Goal: Navigation & Orientation: Find specific page/section

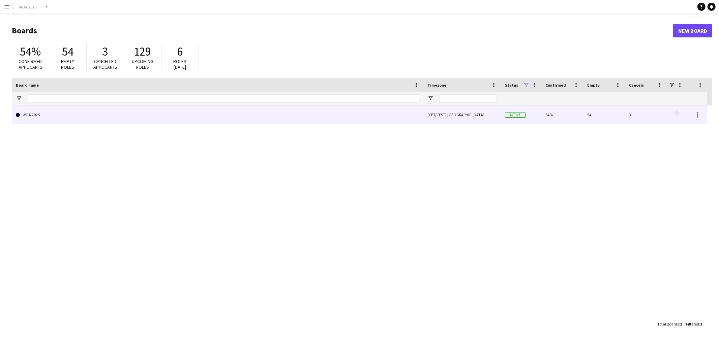
click at [386, 117] on link "WOA 2025" at bounding box center [218, 115] width 404 height 19
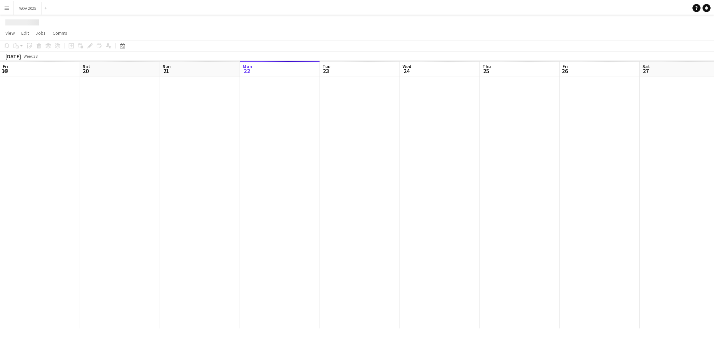
scroll to position [0, 161]
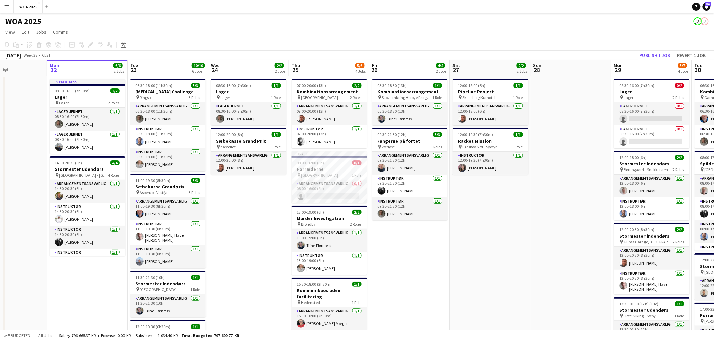
drag, startPoint x: 344, startPoint y: 214, endPoint x: 495, endPoint y: 212, distance: 150.4
click at [497, 212] on app-calendar-viewport "Fri 19 10/10 5 Jobs Sat 20 2/2 1 Job Sun 21 Mon 22 6/6 2 Jobs Tue 23 10/10 6 Jo…" at bounding box center [357, 273] width 714 height 426
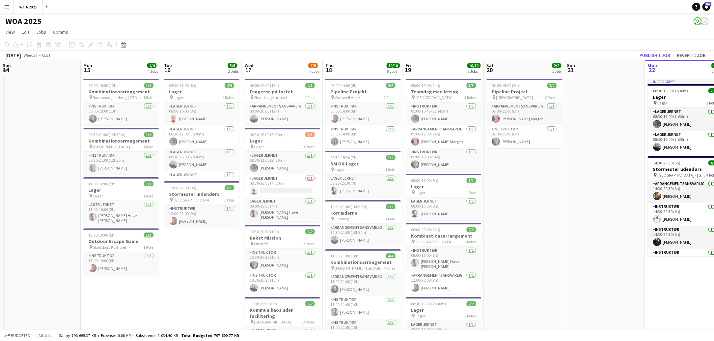
scroll to position [0, 163]
drag, startPoint x: 78, startPoint y: 226, endPoint x: 479, endPoint y: 227, distance: 401.4
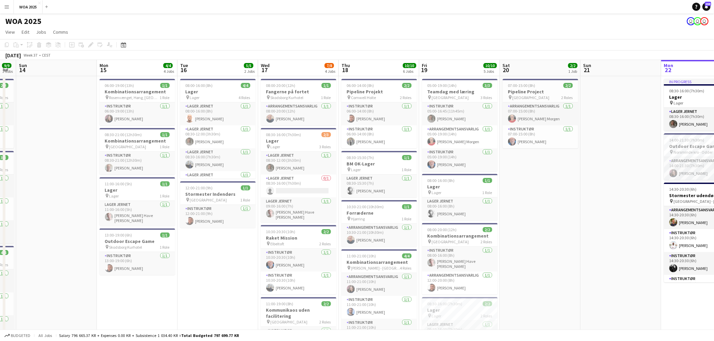
scroll to position [0, 144]
drag, startPoint x: 520, startPoint y: 210, endPoint x: 538, endPoint y: 207, distance: 18.2
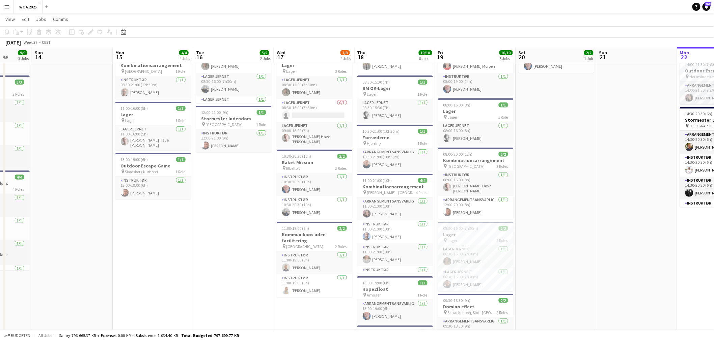
scroll to position [0, 209]
drag, startPoint x: 522, startPoint y: 192, endPoint x: 533, endPoint y: 191, distance: 11.2
click at [533, 191] on app-calendar-viewport "Thu 11 17/17 8 Jobs Fri 12 25/30 9 Jobs Sat 13 9/9 3 Jobs Sun 14 Mon 15 4/4 4 J…" at bounding box center [357, 261] width 714 height 621
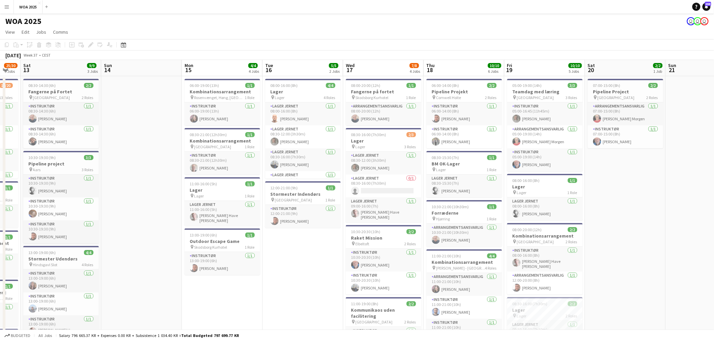
scroll to position [0, 140]
click at [234, 207] on app-card-role "Lager Jernet [DATE] 11:00-16:00 (5h) [PERSON_NAME]" at bounding box center [223, 213] width 76 height 25
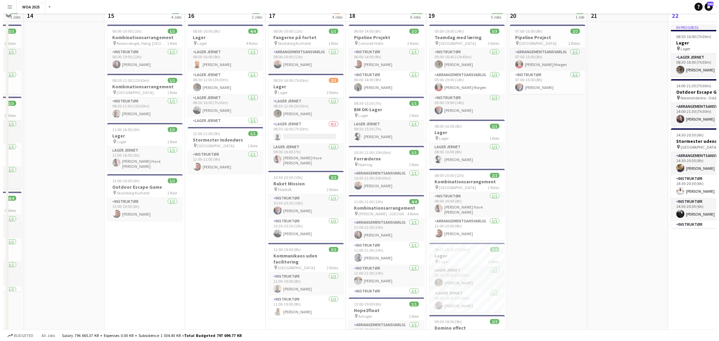
scroll to position [0, 0]
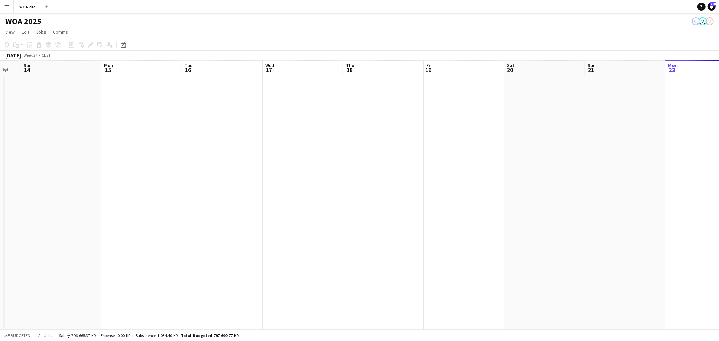
click at [372, 140] on app-date-cell at bounding box center [383, 203] width 81 height 254
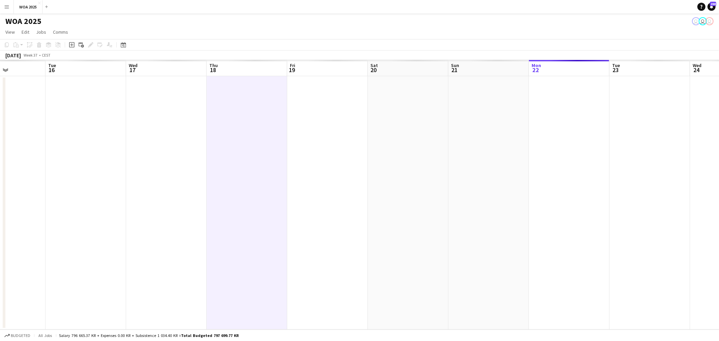
drag, startPoint x: 593, startPoint y: 120, endPoint x: 243, endPoint y: 134, distance: 350.4
click at [245, 138] on app-calendar-viewport "Fri 12 Sat 13 Sun 14 Mon 15 Tue 16 Wed 17 Thu 18 Fri 19 Sat 20 Sun 21 Mon 22 Tu…" at bounding box center [359, 195] width 719 height 270
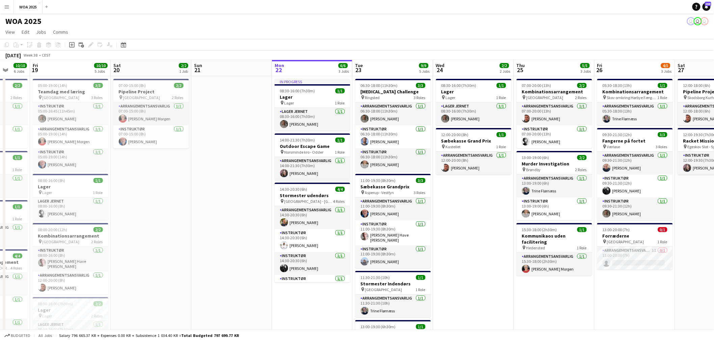
scroll to position [0, 221]
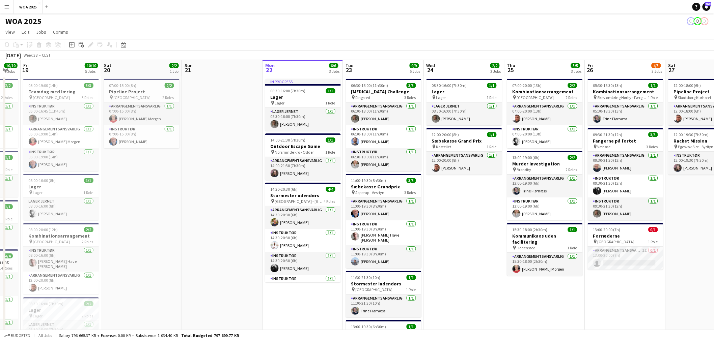
drag, startPoint x: 279, startPoint y: 154, endPoint x: 224, endPoint y: 160, distance: 54.9
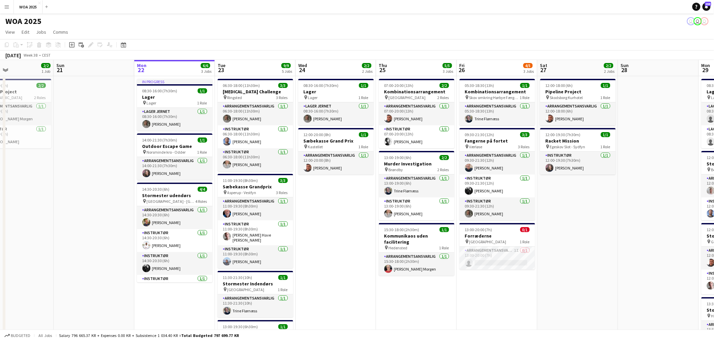
drag, startPoint x: 558, startPoint y: 167, endPoint x: 430, endPoint y: 210, distance: 135.2
